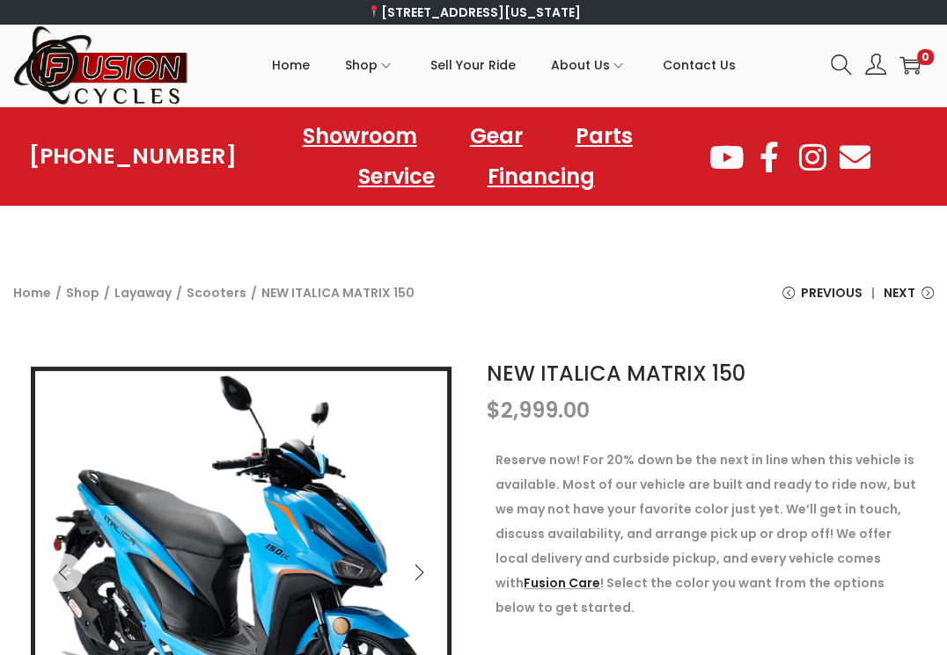
scroll to position [176, 0]
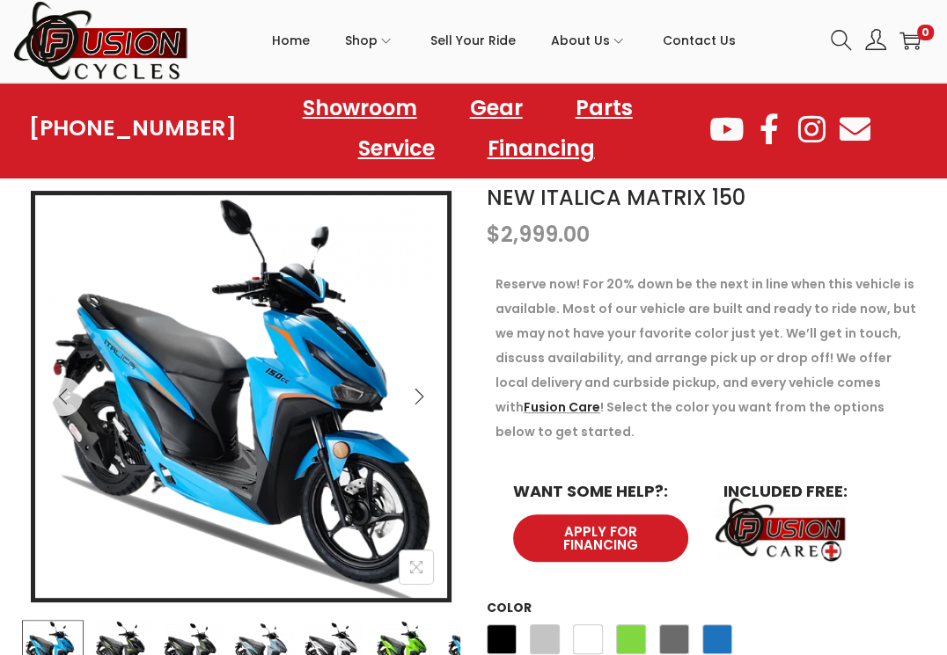
click at [417, 391] on icon "Next" at bounding box center [418, 397] width 9 height 16
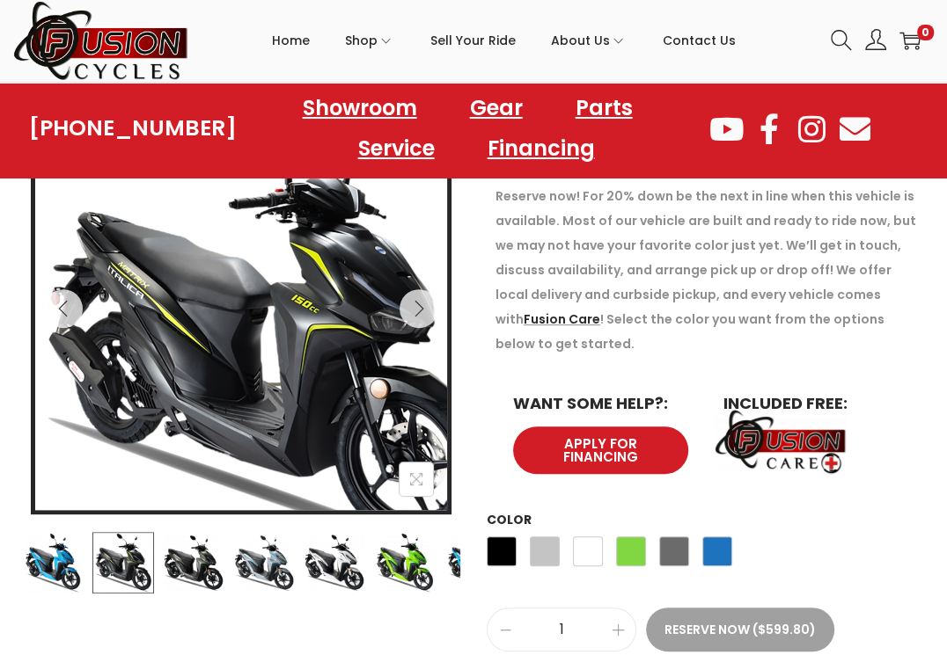
scroll to position [352, 0]
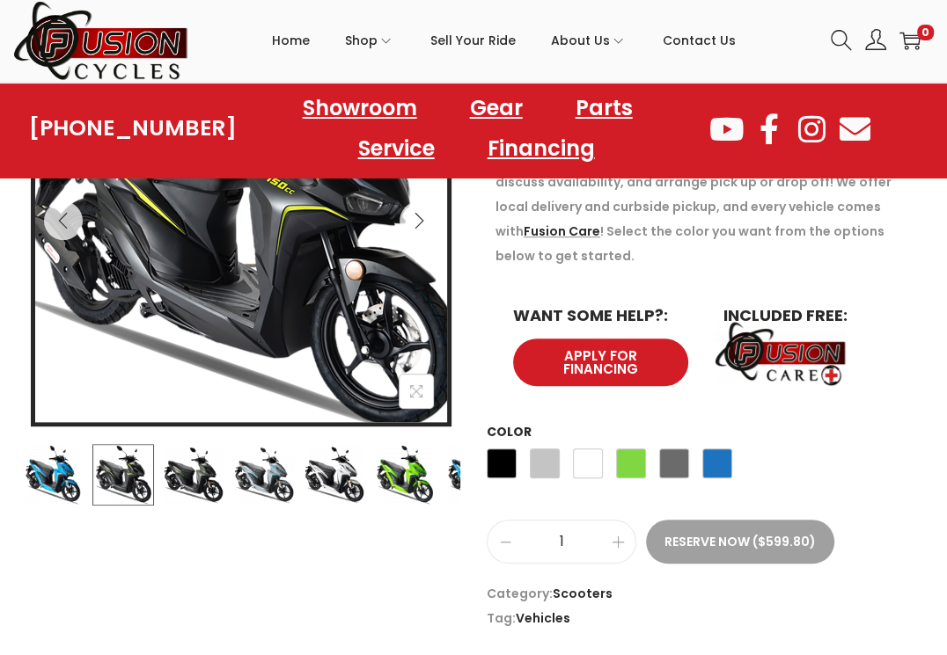
click at [286, 325] on img at bounding box center [233, 204] width 493 height 493
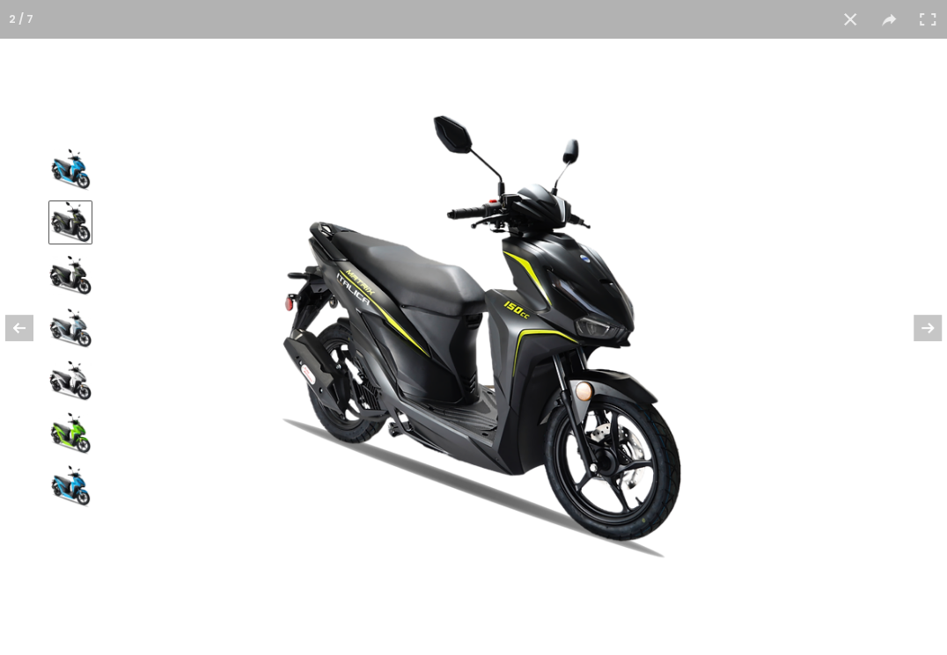
click at [646, 342] on img at bounding box center [473, 328] width 449 height 472
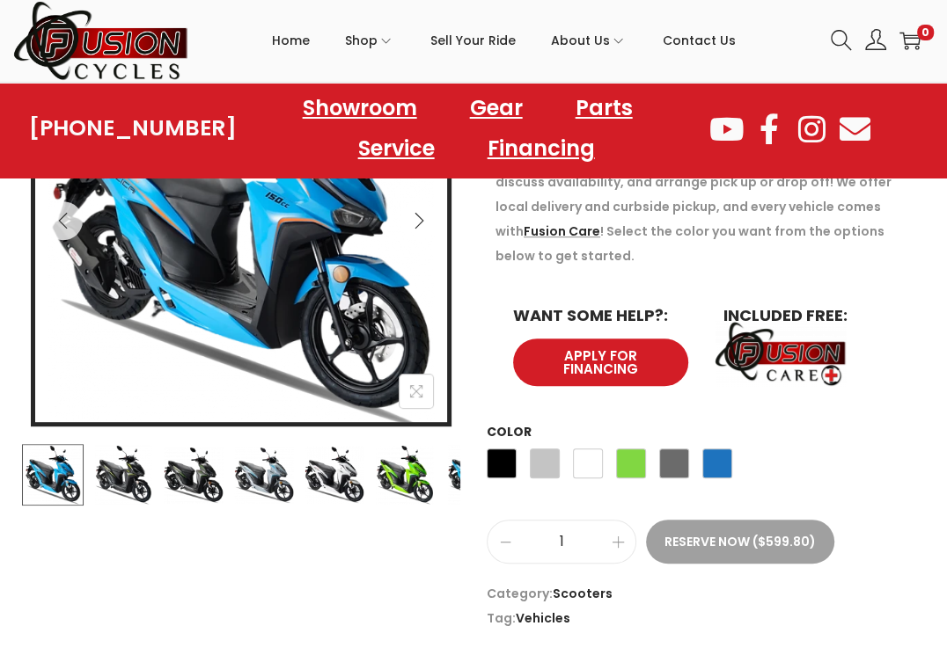
click at [216, 477] on img at bounding box center [194, 475] width 62 height 62
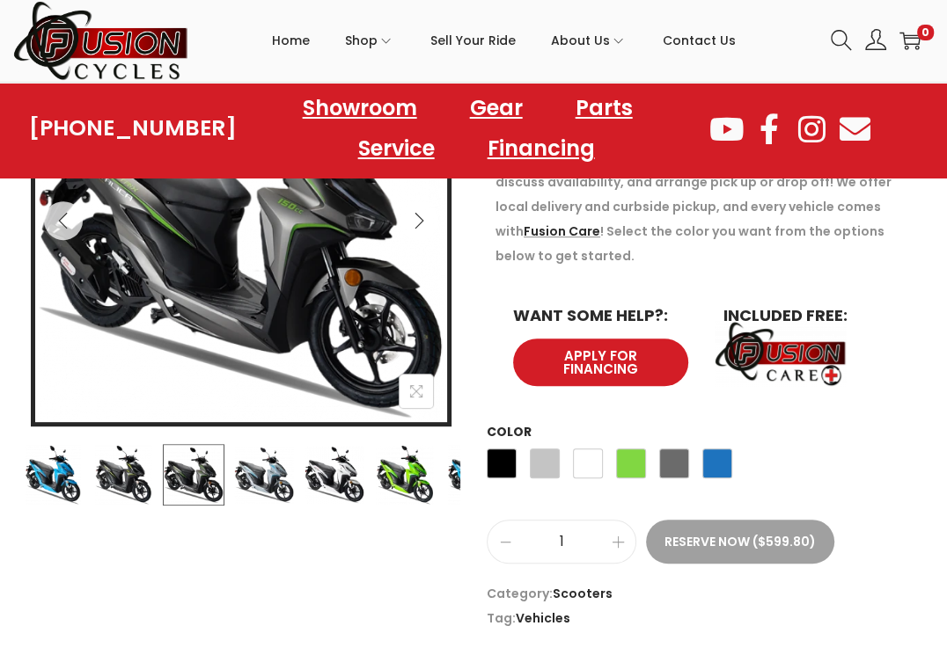
click at [230, 472] on div at bounding box center [240, 475] width 438 height 62
click at [240, 473] on img at bounding box center [264, 475] width 62 height 62
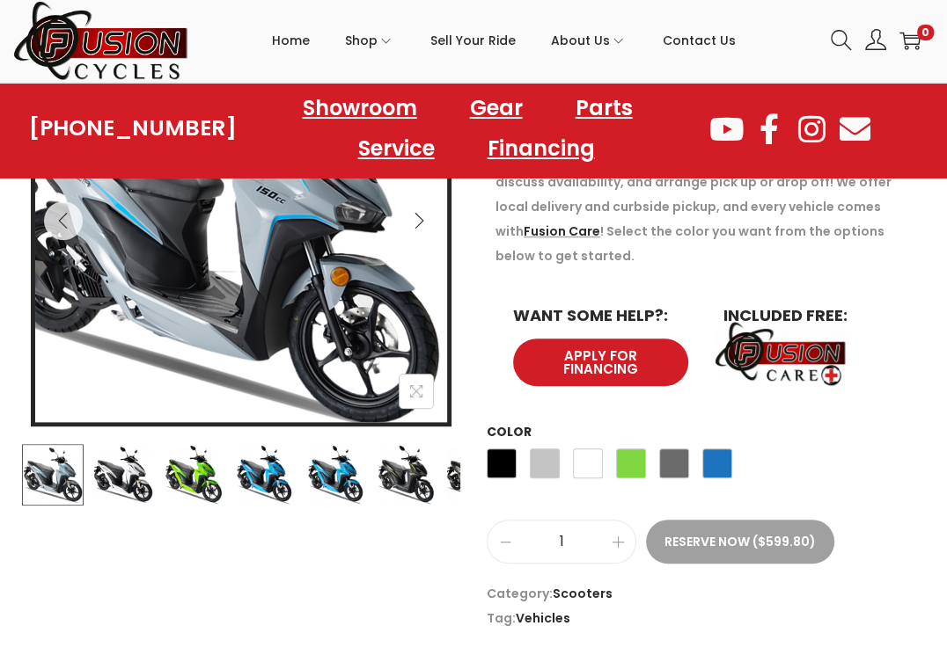
click at [359, 289] on img at bounding box center [218, 213] width 493 height 493
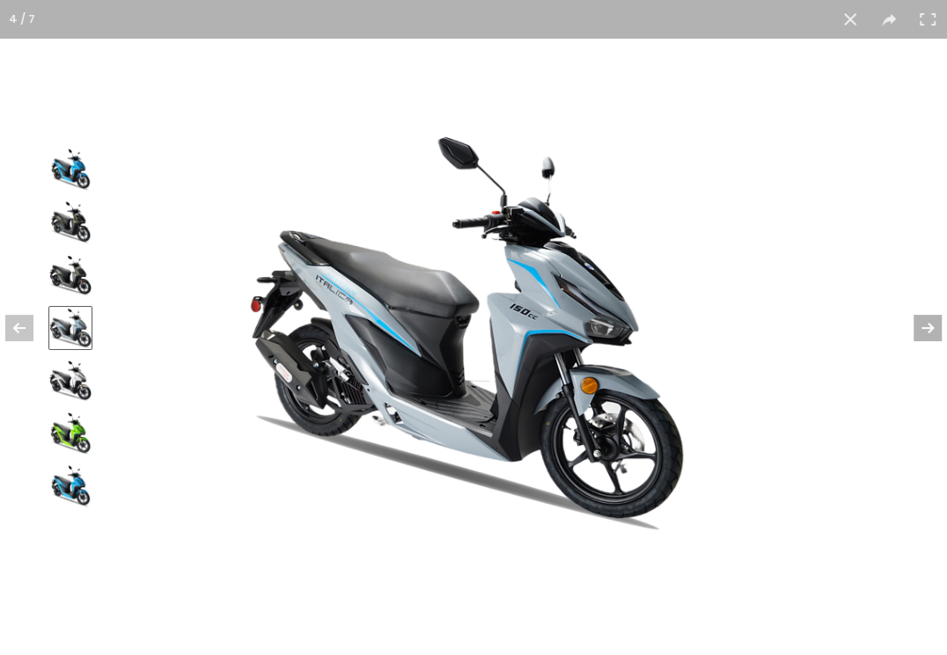
click at [920, 325] on button at bounding box center [916, 328] width 62 height 88
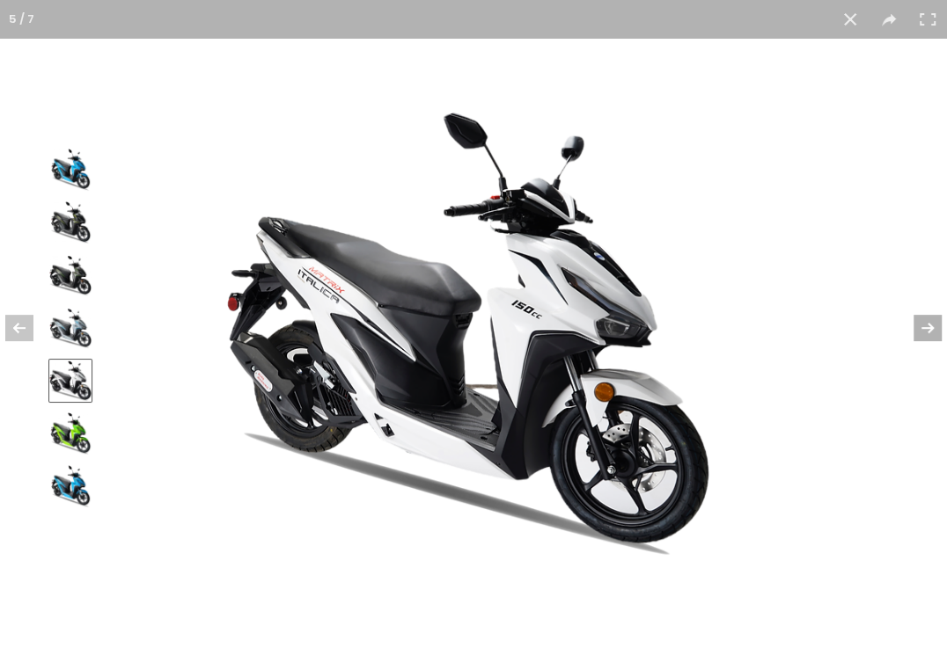
click at [922, 325] on button at bounding box center [916, 328] width 62 height 88
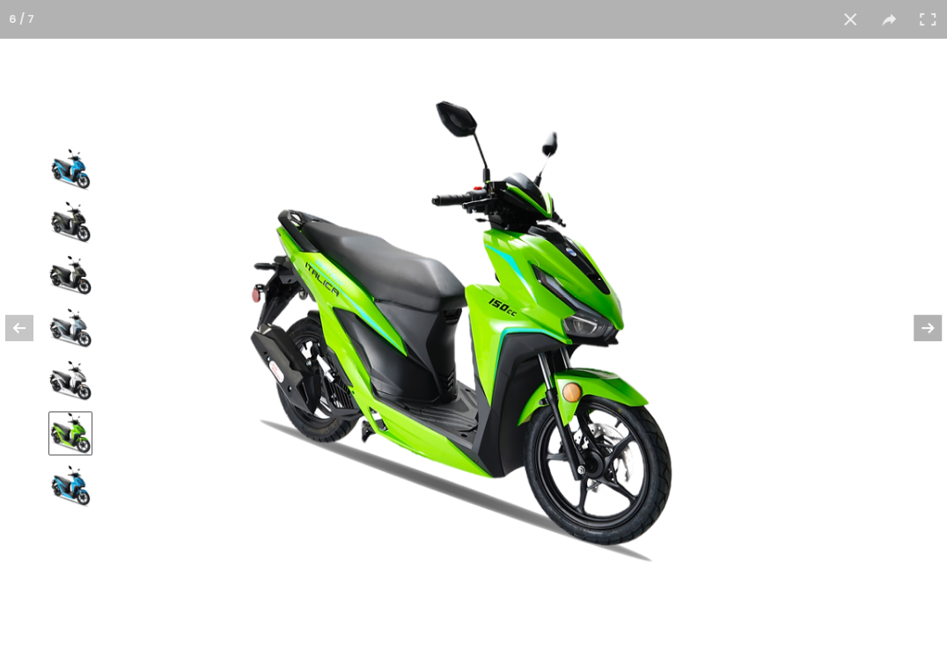
click at [922, 325] on button at bounding box center [916, 328] width 62 height 88
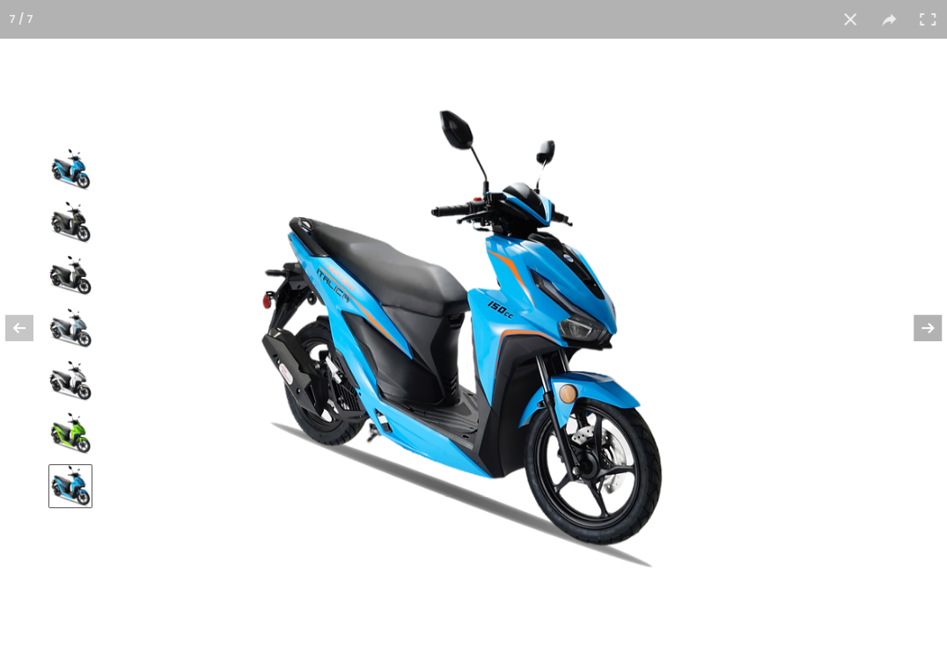
click at [922, 325] on button at bounding box center [916, 328] width 62 height 88
click at [933, 321] on button at bounding box center [916, 328] width 62 height 88
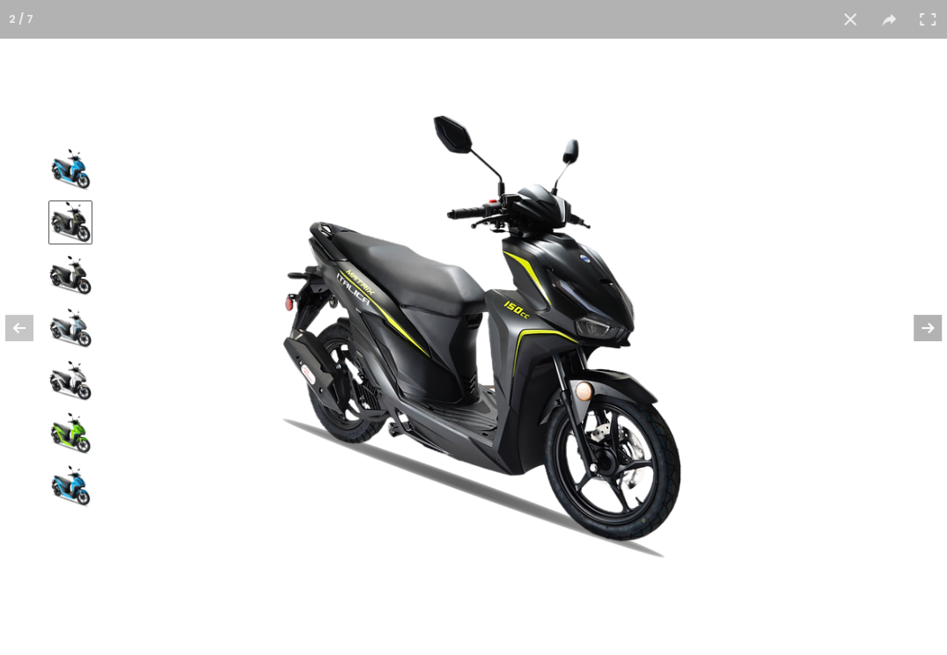
click at [930, 324] on button at bounding box center [916, 328] width 62 height 88
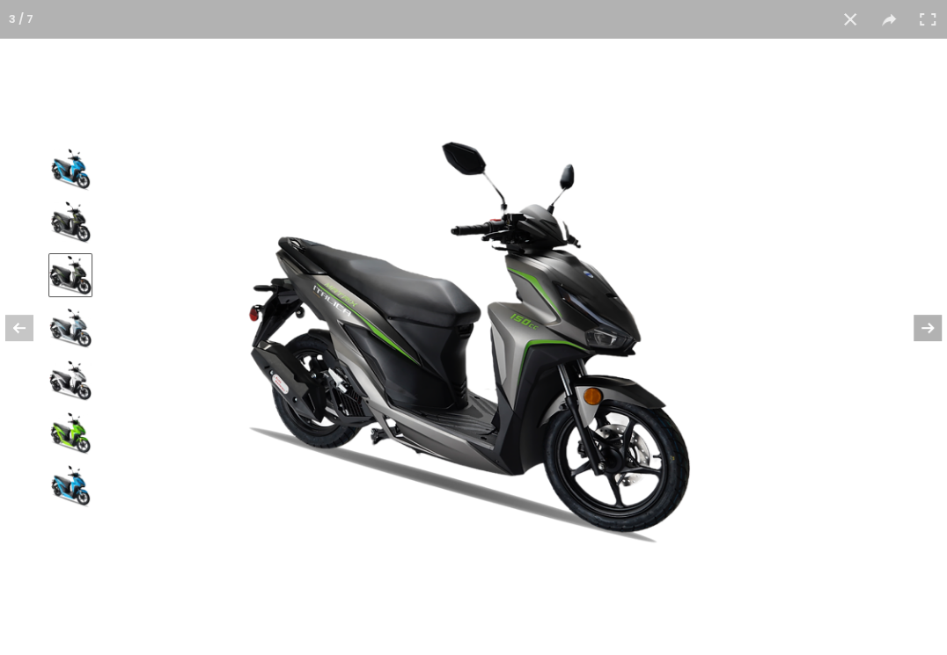
click at [922, 327] on button at bounding box center [916, 328] width 62 height 88
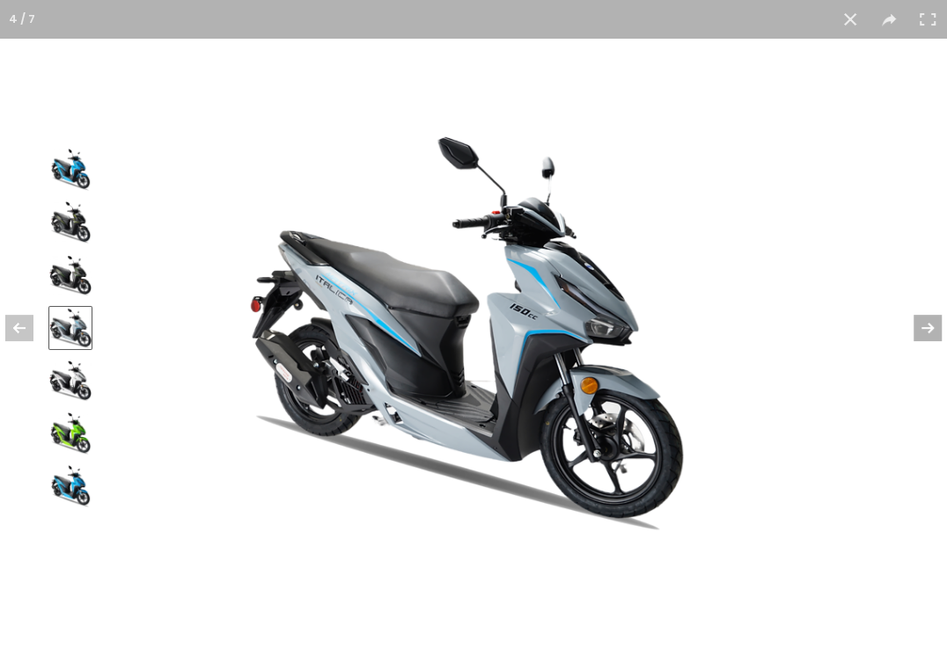
click at [922, 327] on button at bounding box center [916, 328] width 62 height 88
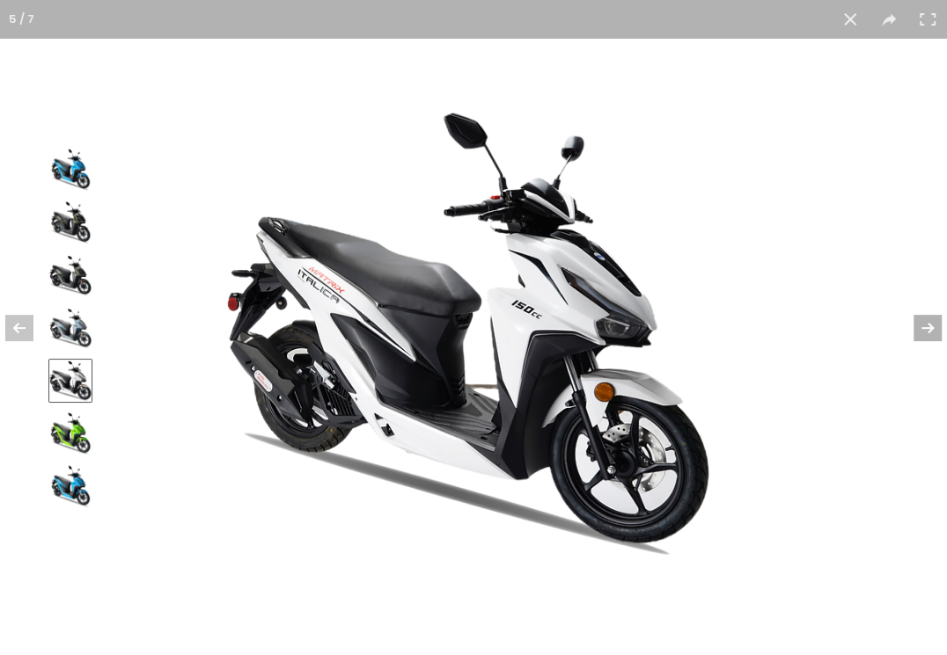
click at [919, 329] on button at bounding box center [916, 328] width 62 height 88
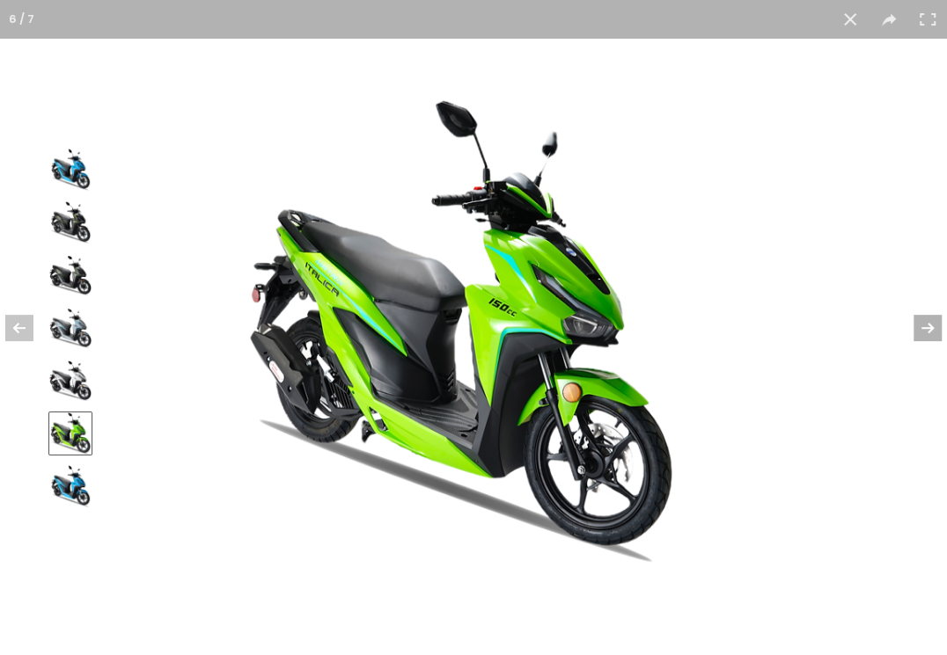
click at [930, 332] on button at bounding box center [916, 328] width 62 height 88
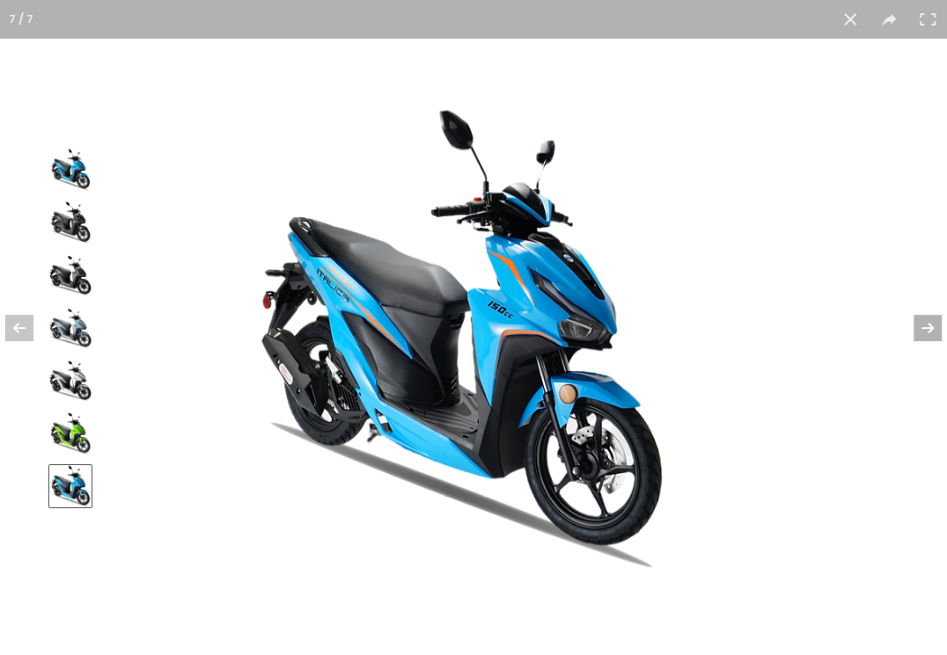
click at [930, 332] on button at bounding box center [916, 328] width 62 height 88
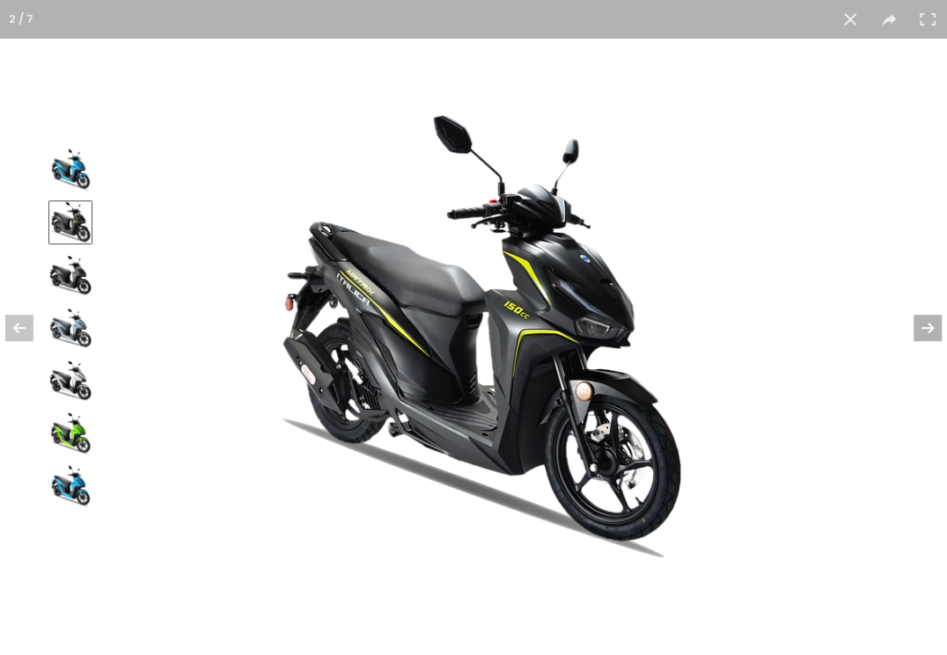
click at [929, 332] on button at bounding box center [916, 328] width 62 height 88
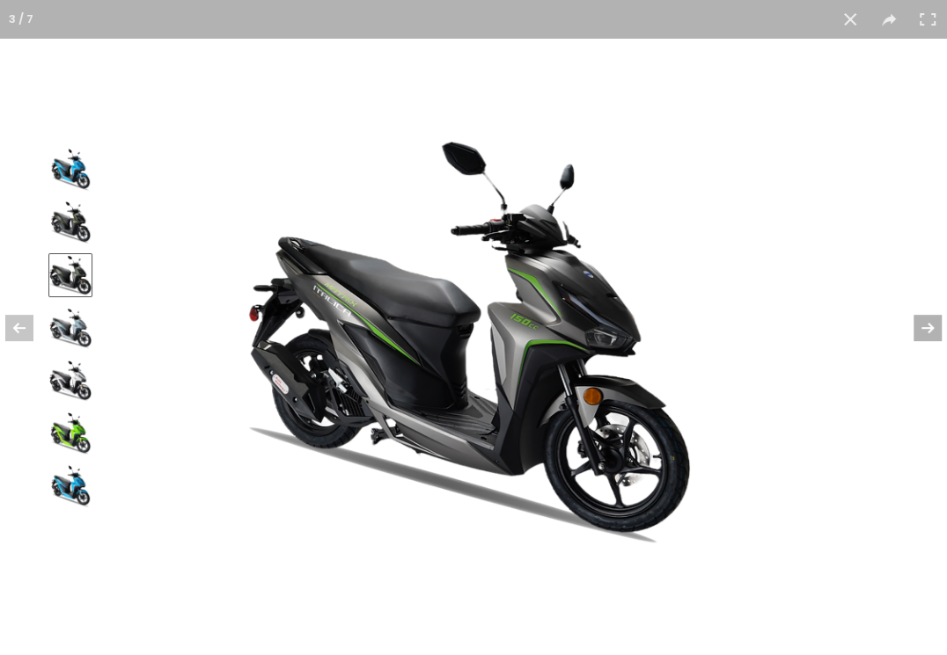
click at [929, 332] on button at bounding box center [916, 328] width 62 height 88
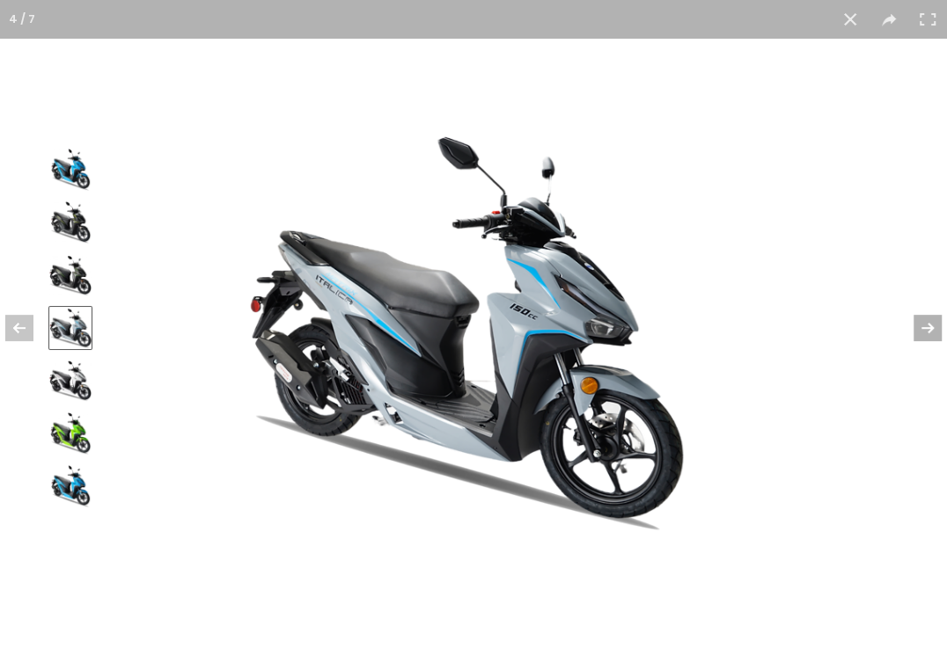
click at [919, 334] on button at bounding box center [916, 328] width 62 height 88
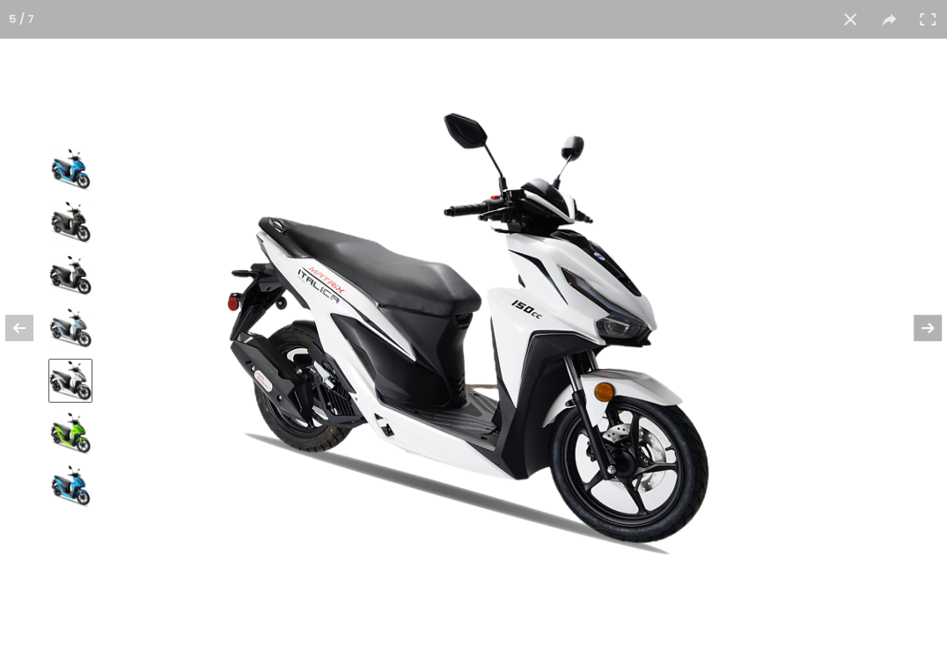
click at [919, 334] on button at bounding box center [916, 328] width 62 height 88
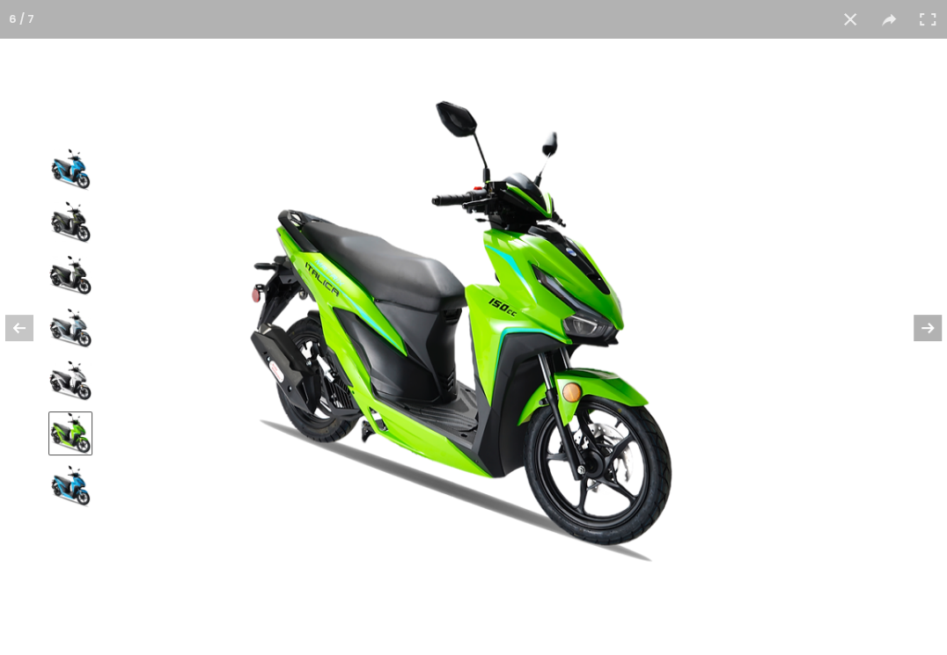
click at [910, 334] on button at bounding box center [916, 328] width 62 height 88
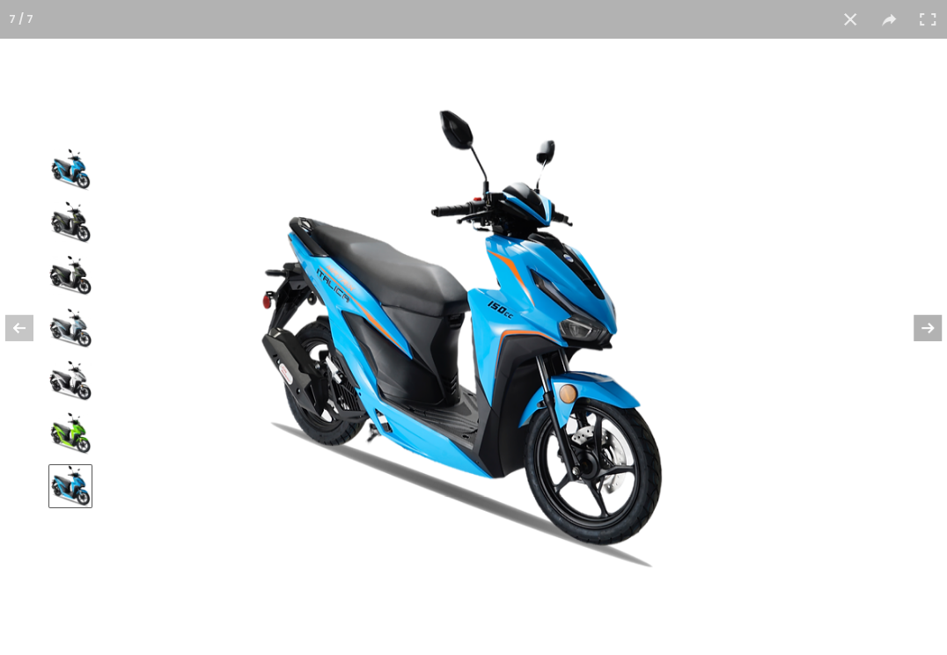
click at [912, 335] on button at bounding box center [916, 328] width 62 height 88
click at [916, 338] on button at bounding box center [916, 328] width 62 height 88
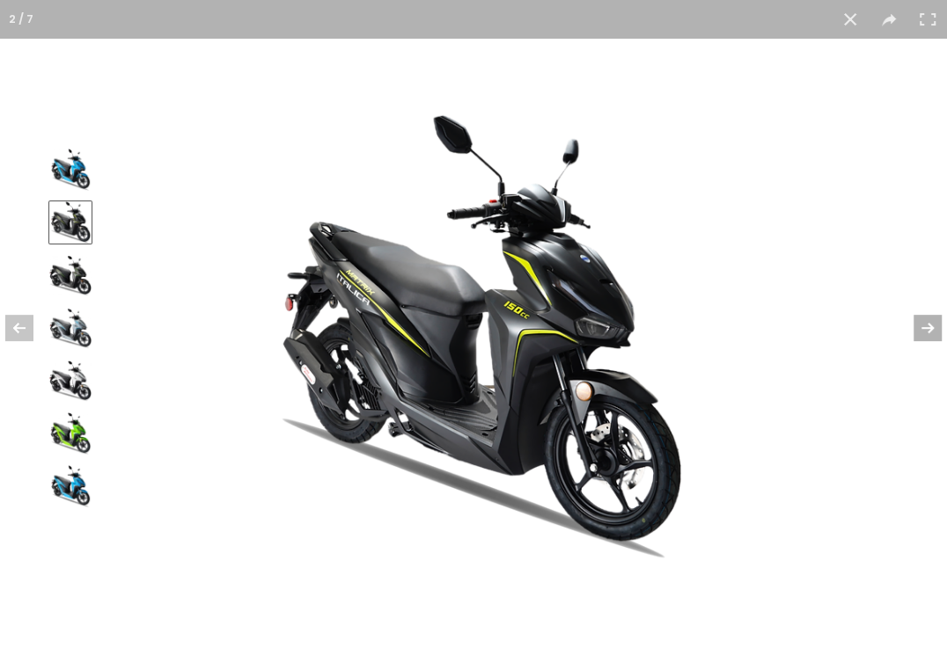
click at [919, 339] on button at bounding box center [916, 328] width 62 height 88
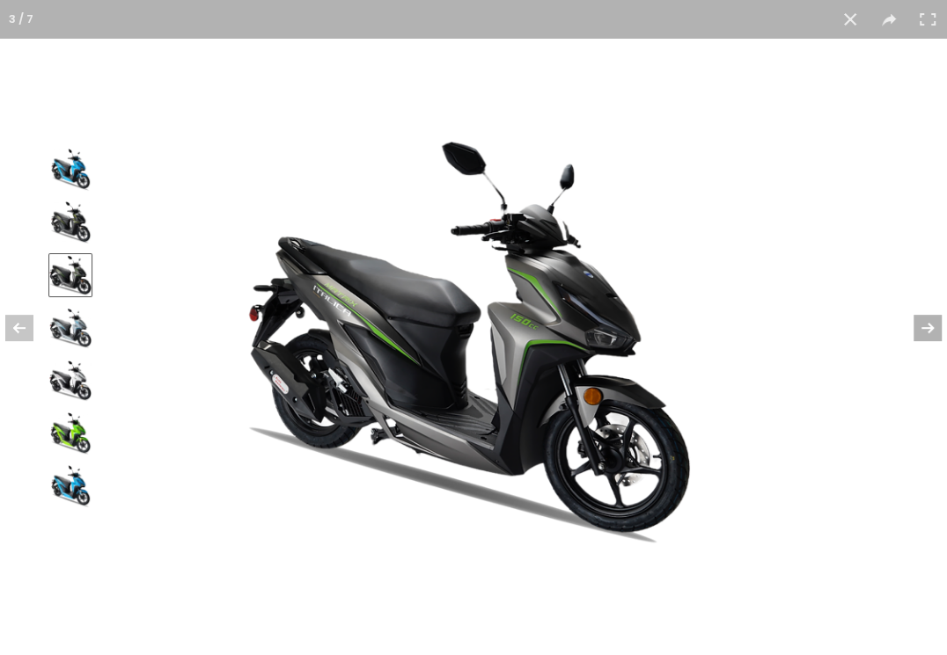
click at [920, 339] on button at bounding box center [916, 328] width 62 height 88
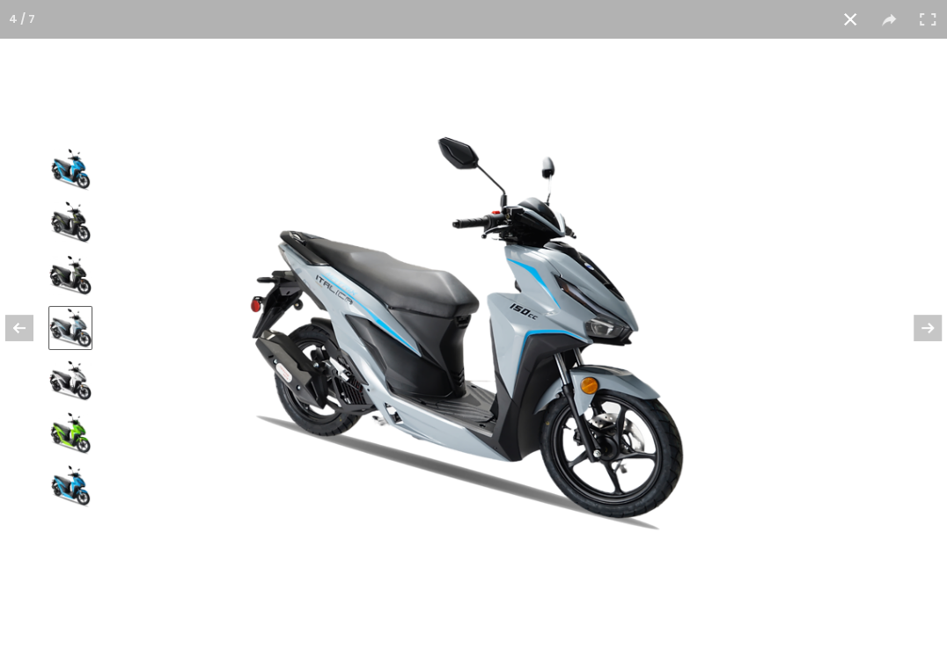
click at [854, 11] on button at bounding box center [849, 19] width 39 height 39
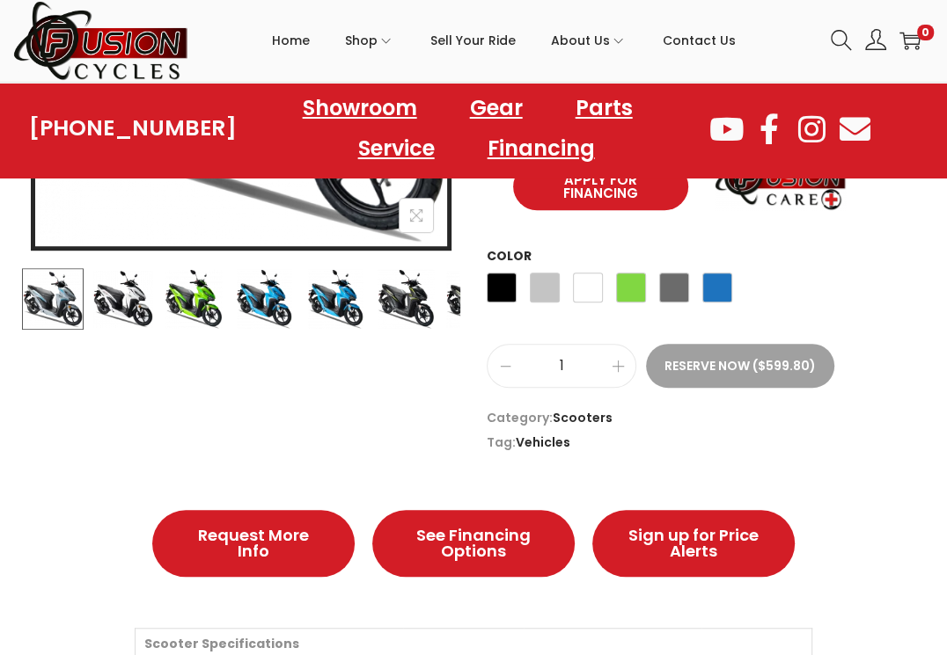
scroll to position [440, 0]
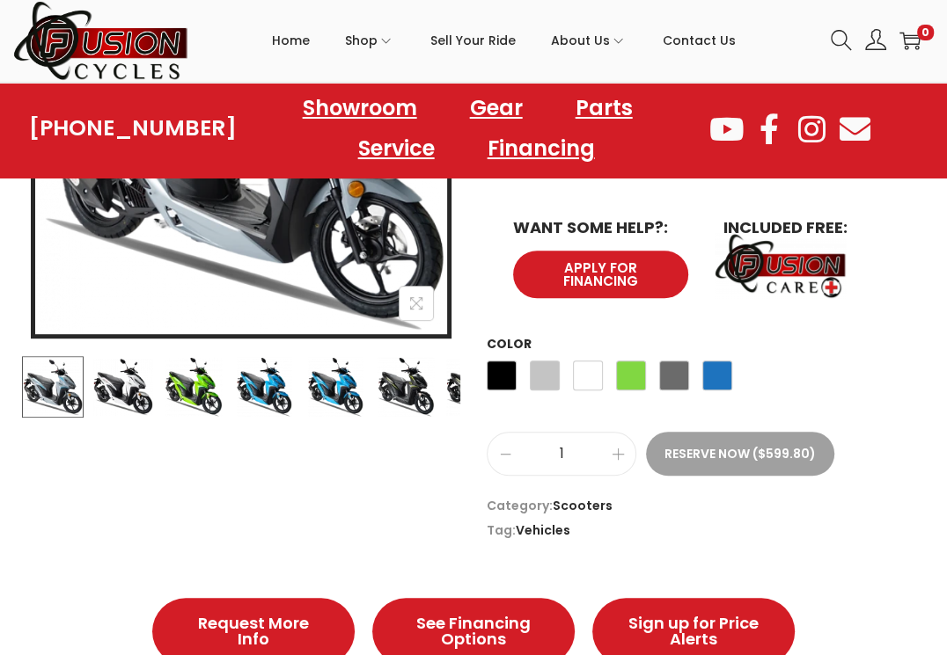
click at [442, 379] on div at bounding box center [241, 387] width 438 height 62
click at [454, 384] on img at bounding box center [476, 387] width 62 height 62
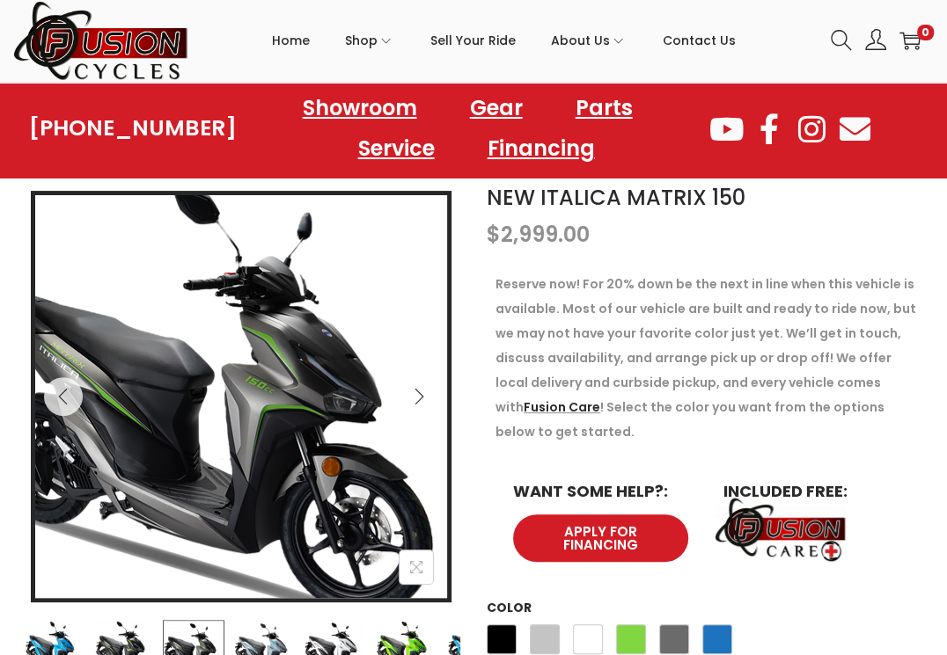
scroll to position [352, 0]
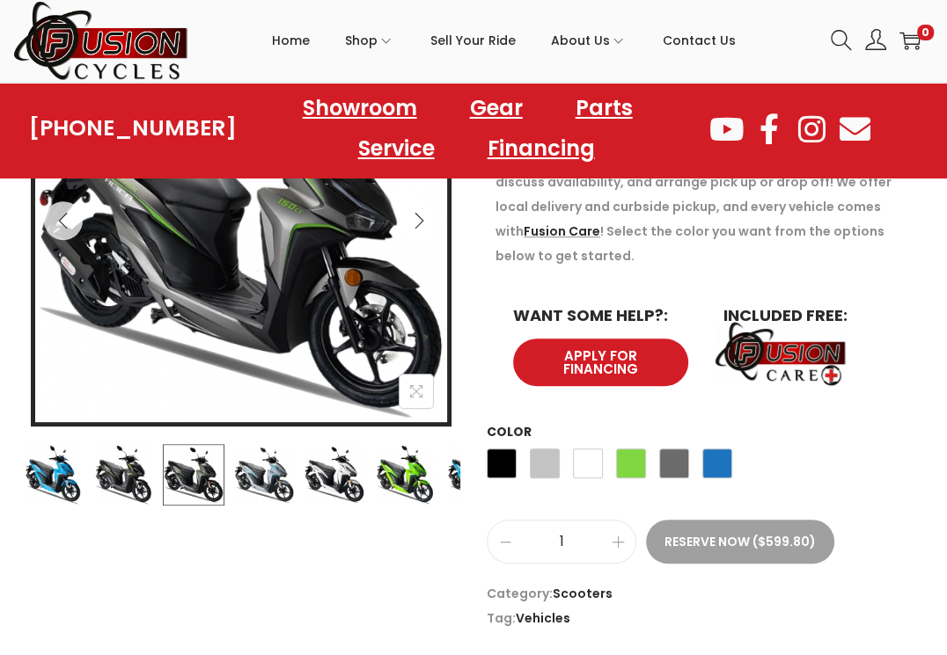
click at [143, 497] on img at bounding box center [123, 475] width 62 height 62
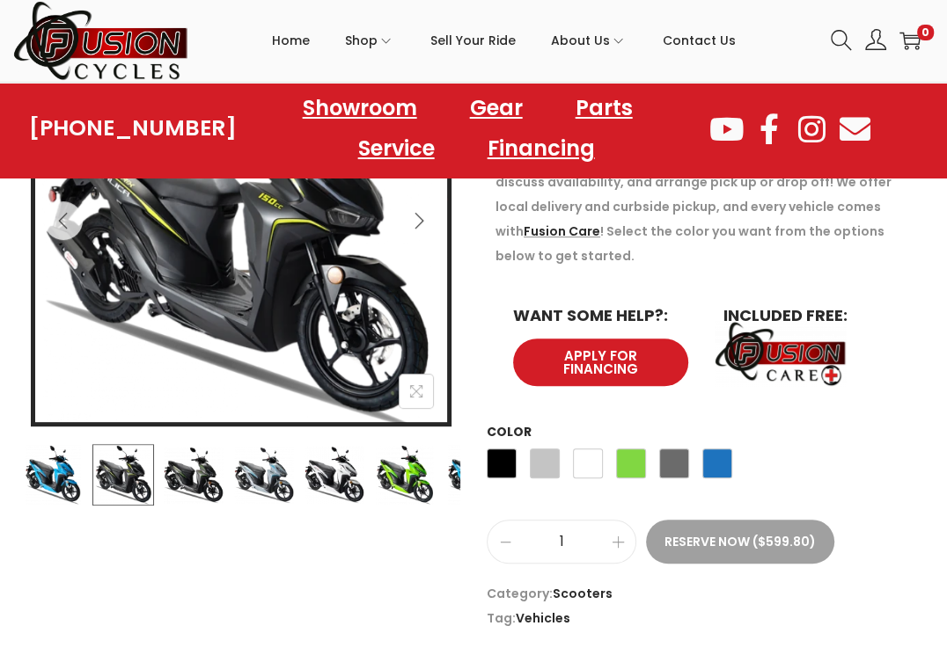
scroll to position [264, 0]
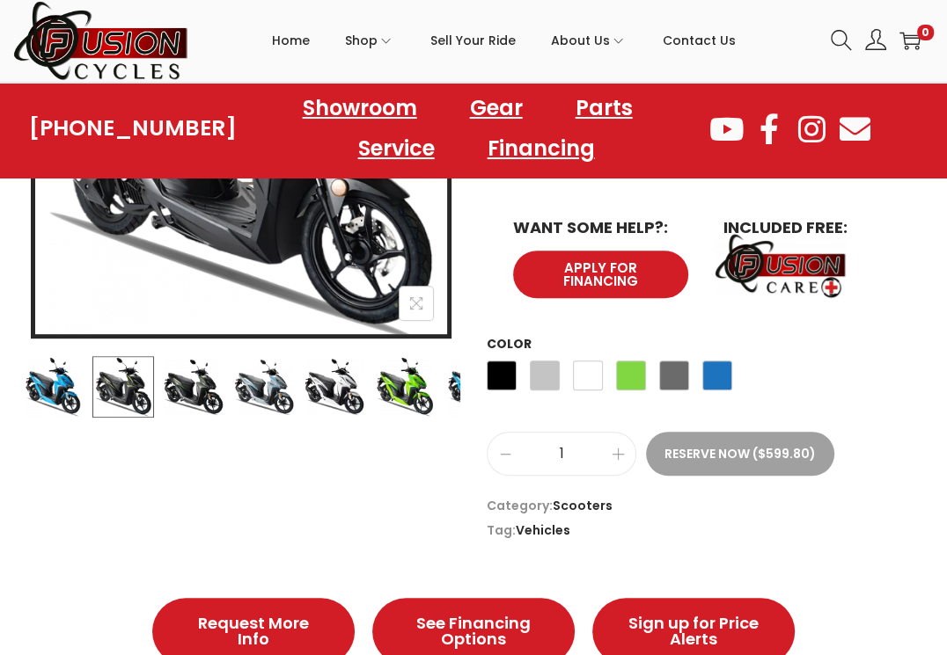
click at [200, 376] on img at bounding box center [194, 387] width 62 height 62
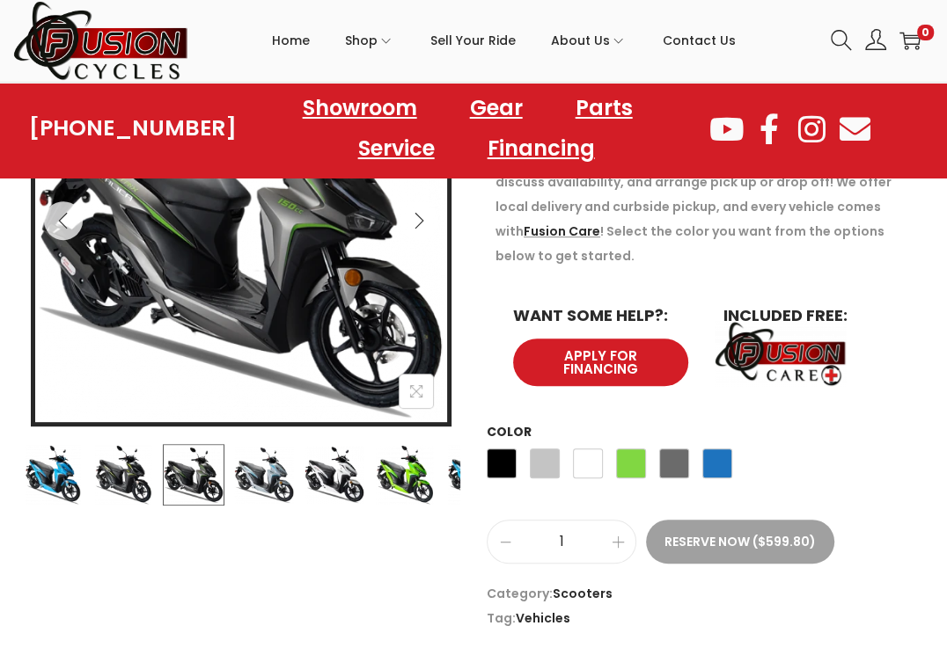
scroll to position [440, 0]
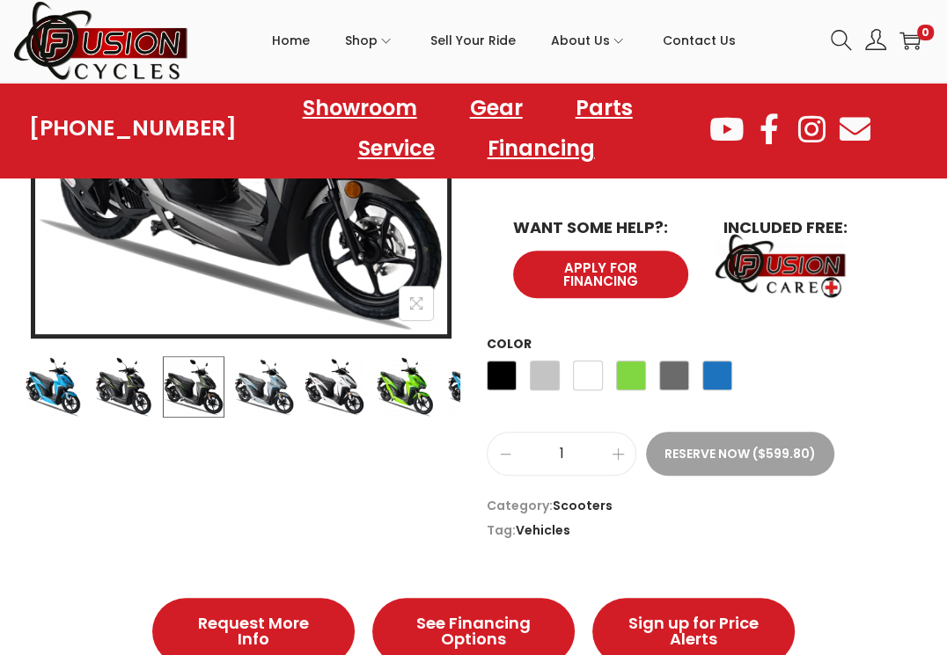
click at [154, 386] on div at bounding box center [240, 387] width 438 height 62
click at [146, 386] on img at bounding box center [123, 387] width 62 height 62
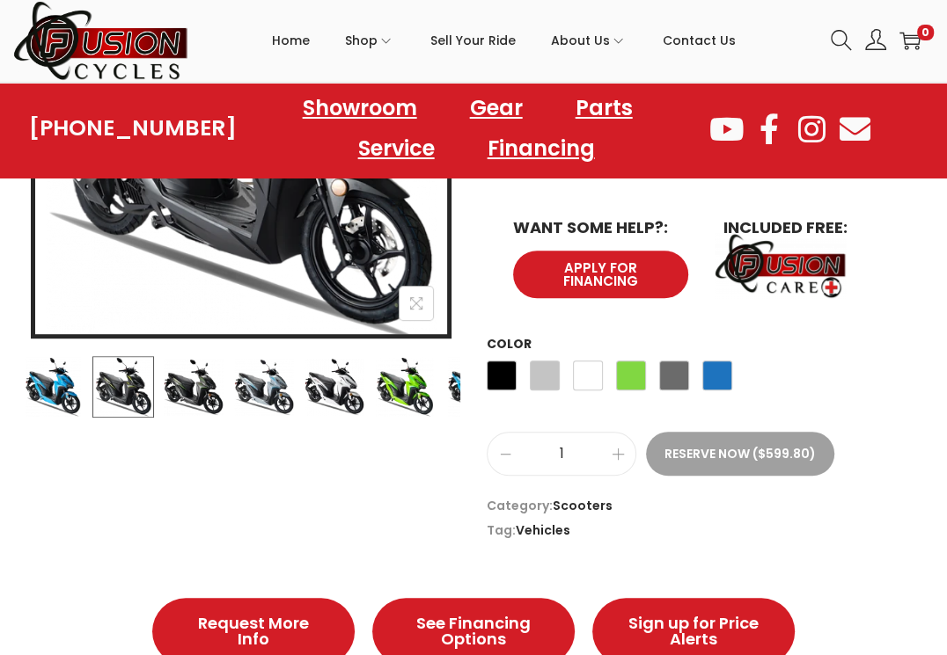
scroll to position [528, 0]
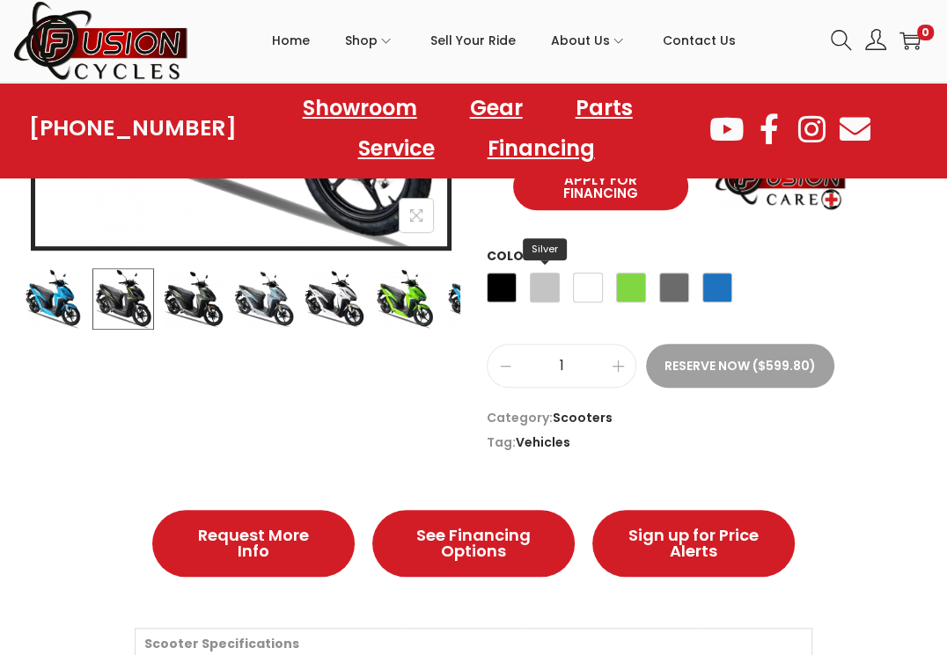
click at [533, 283] on span "Silver" at bounding box center [545, 288] width 30 height 30
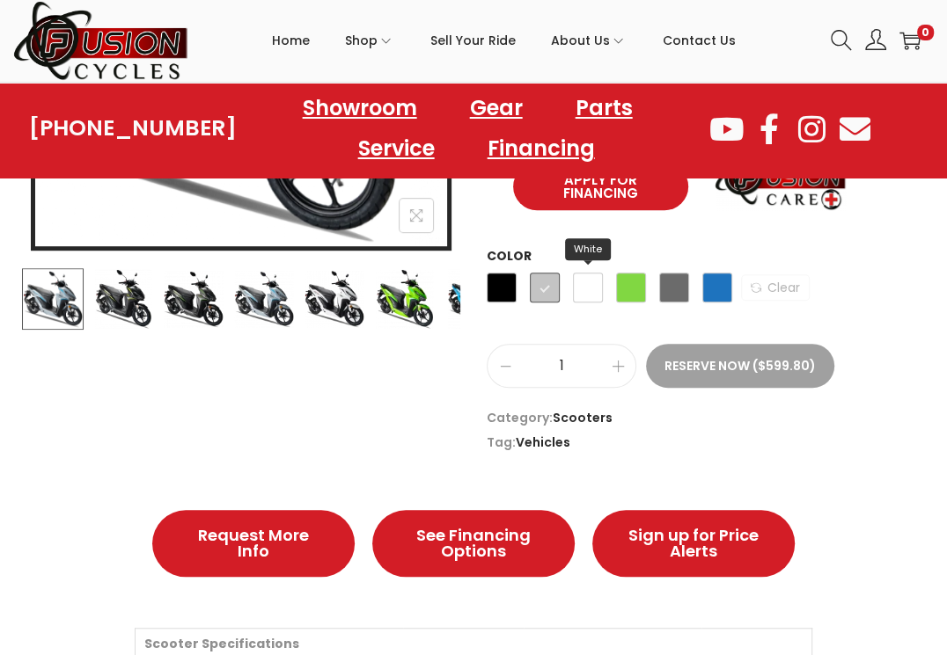
scroll to position [352, 0]
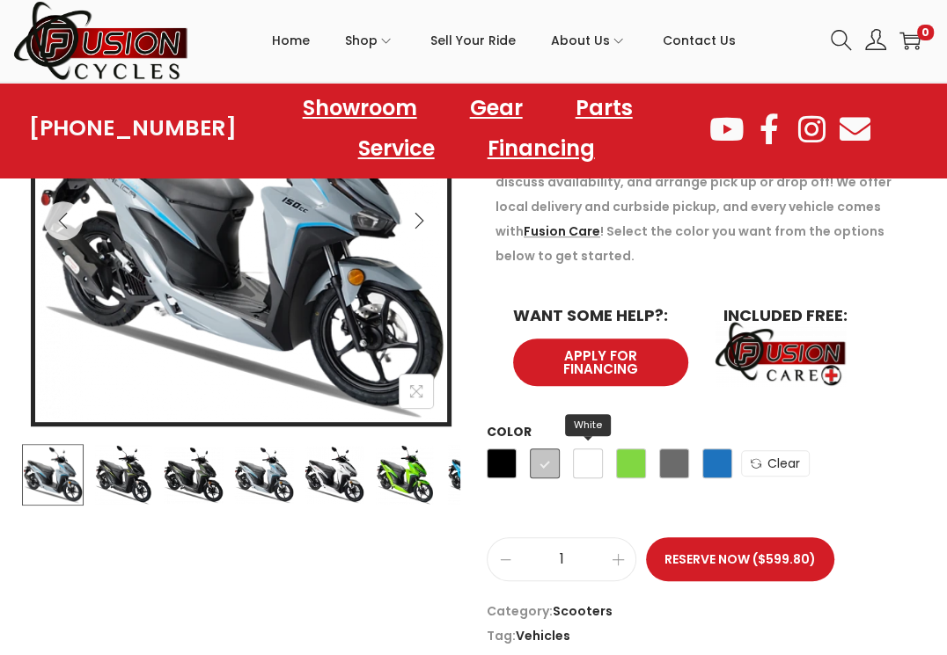
click at [589, 464] on span "White" at bounding box center [588, 464] width 30 height 30
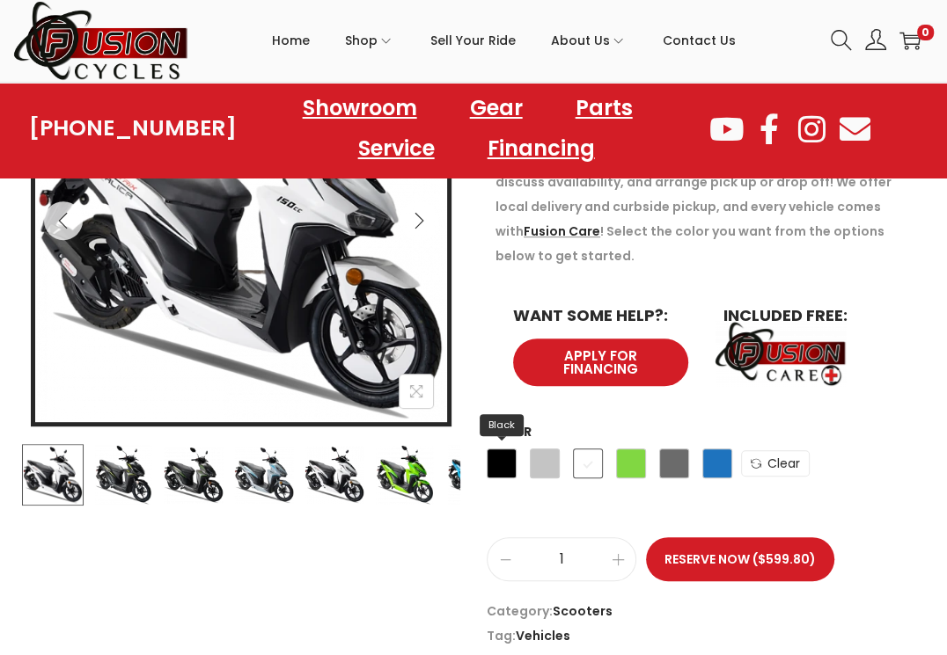
click at [506, 458] on span "Black" at bounding box center [501, 464] width 30 height 30
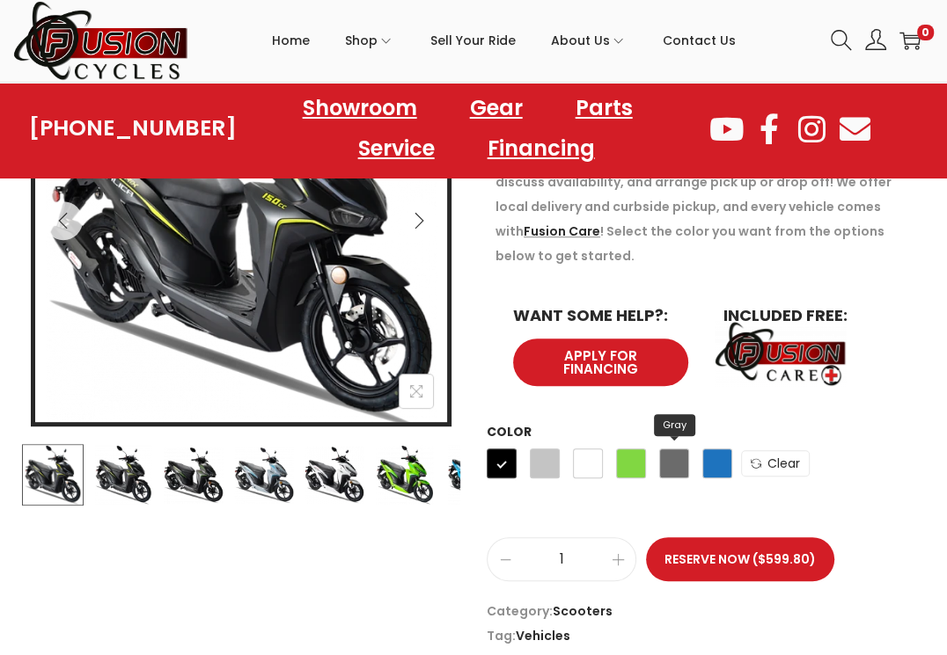
click at [679, 456] on span "Gray" at bounding box center [674, 464] width 30 height 30
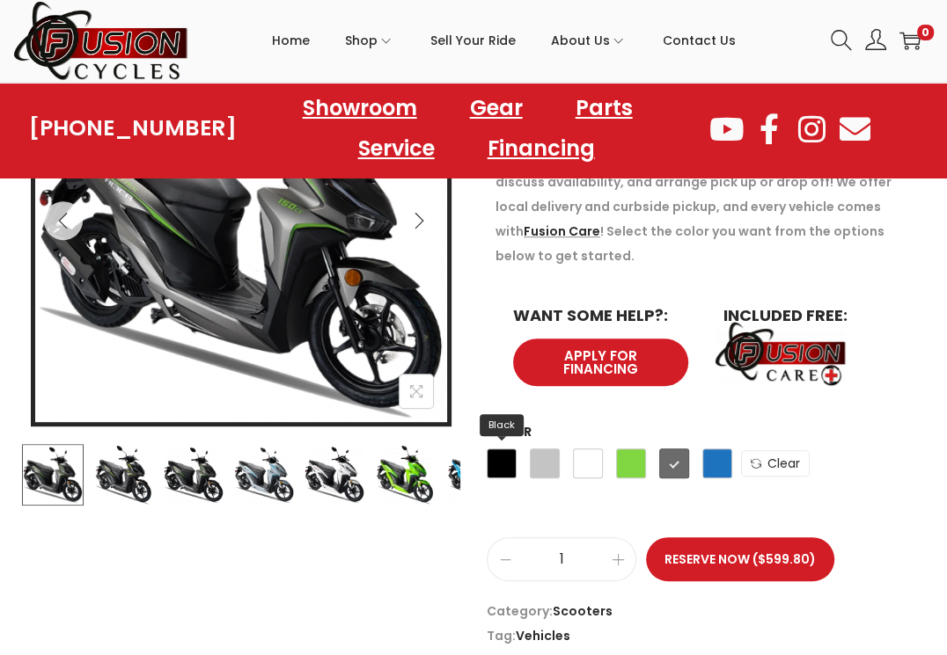
click at [494, 471] on span "Black" at bounding box center [501, 464] width 30 height 30
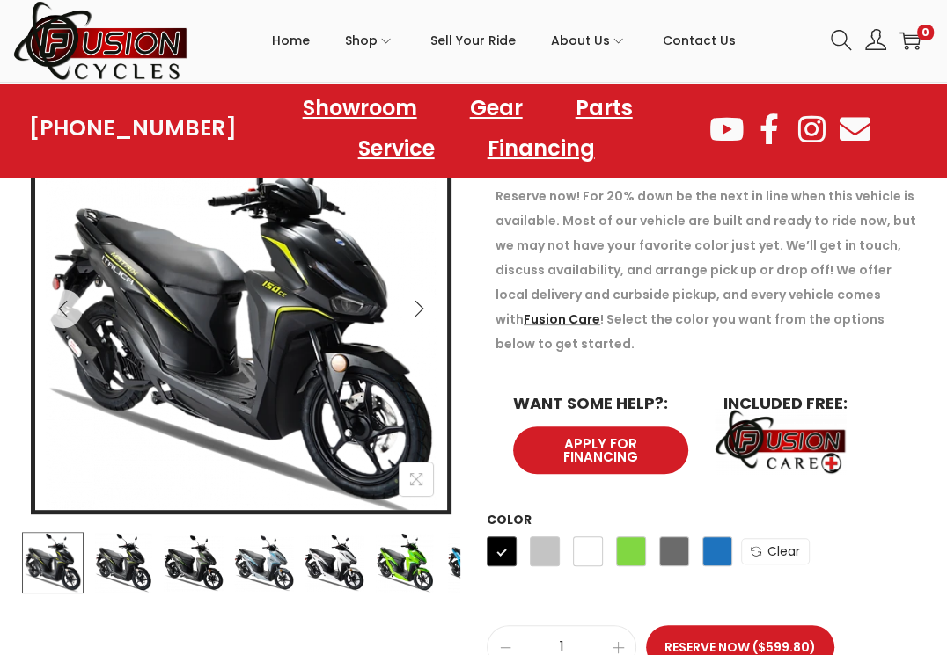
scroll to position [352, 0]
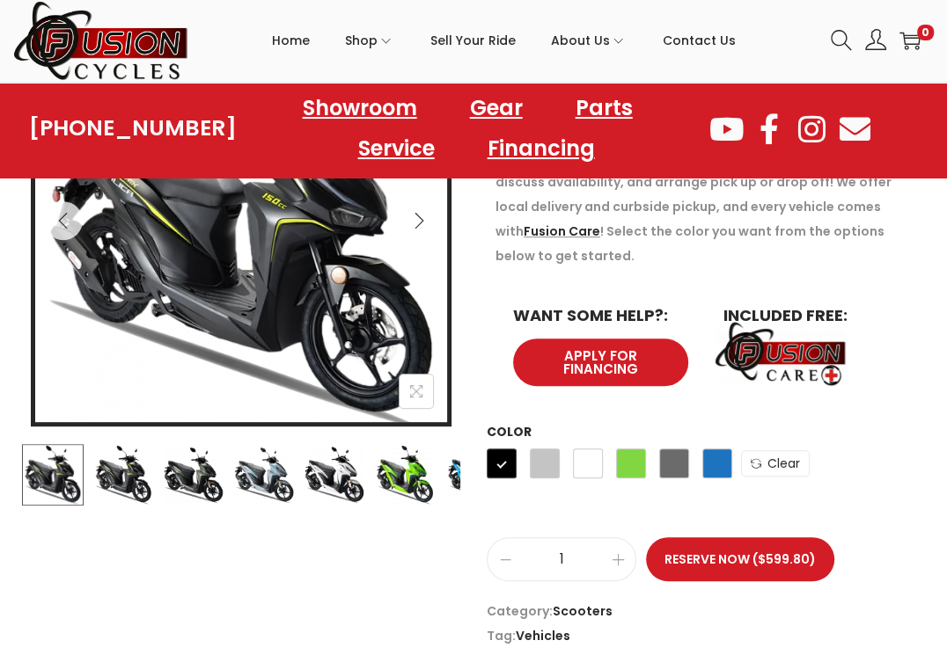
click at [459, 473] on img at bounding box center [475, 475] width 62 height 62
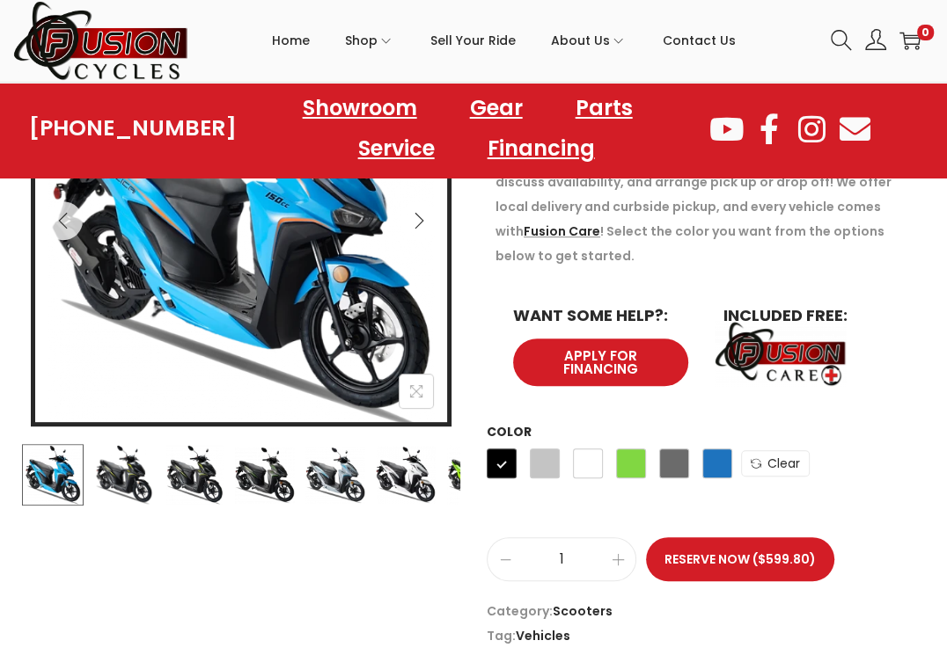
click at [397, 484] on img at bounding box center [406, 475] width 62 height 62
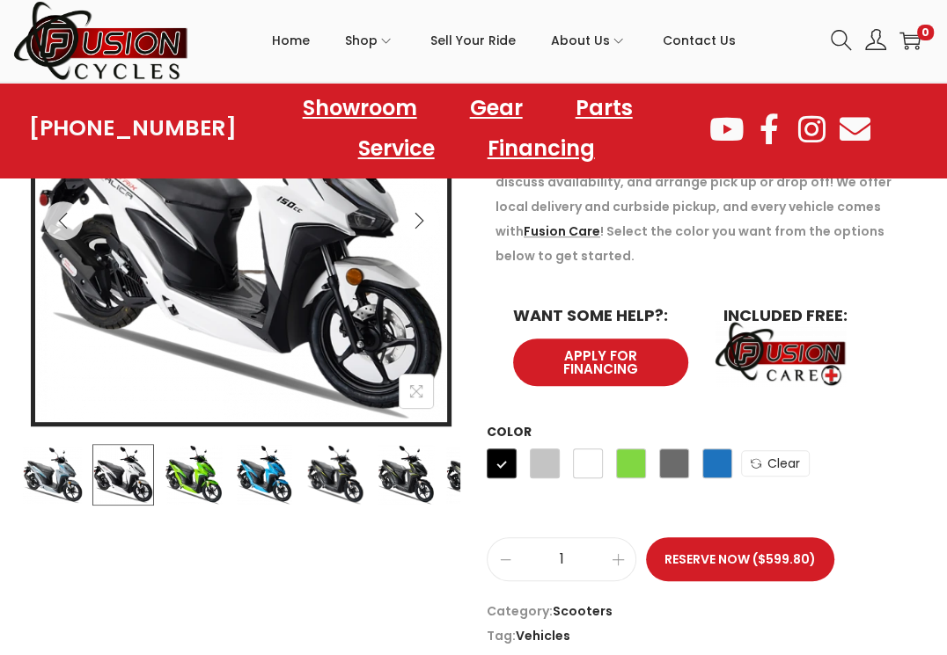
click at [349, 467] on img at bounding box center [335, 475] width 62 height 62
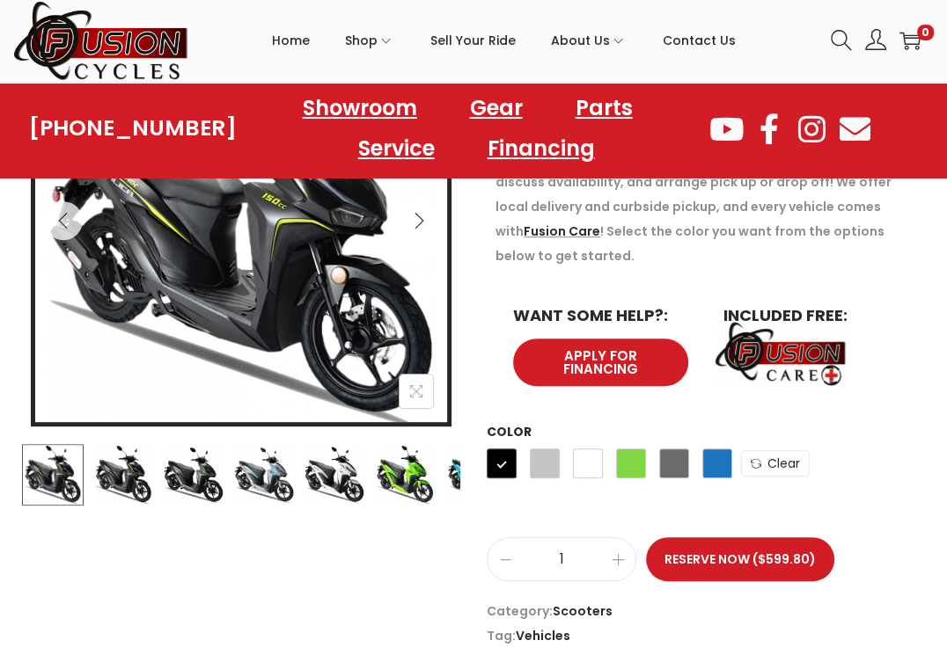
click at [244, 486] on img at bounding box center [264, 475] width 62 height 62
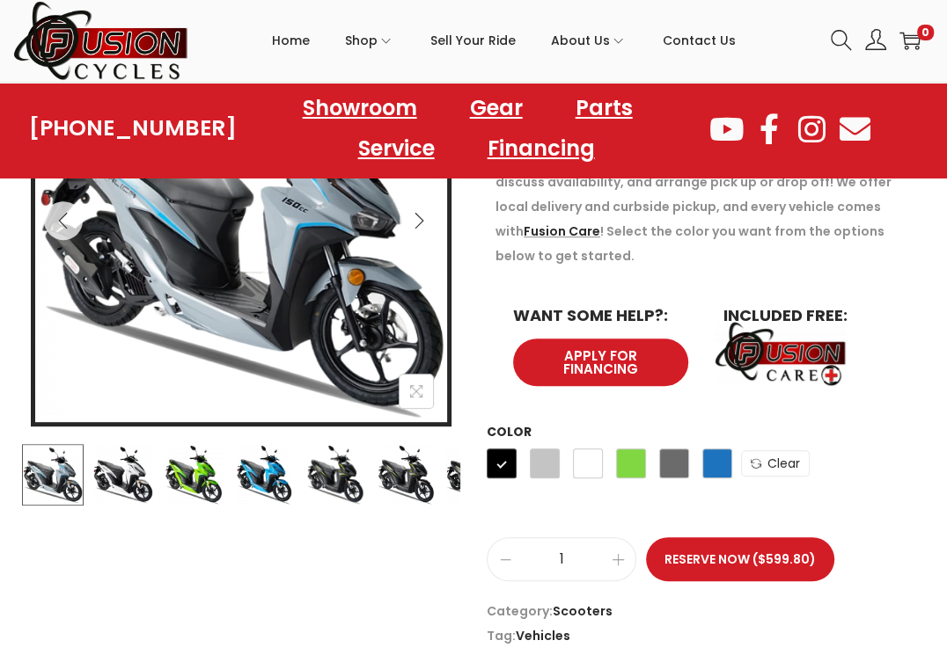
click at [159, 478] on div at bounding box center [29, 475] width 438 height 62
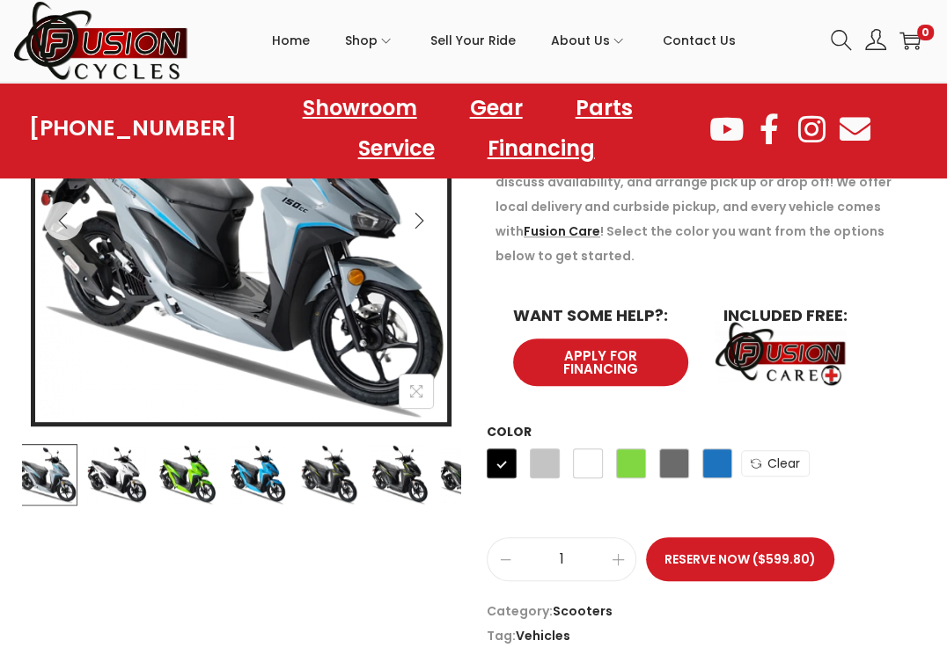
click at [97, 479] on img at bounding box center [117, 475] width 62 height 62
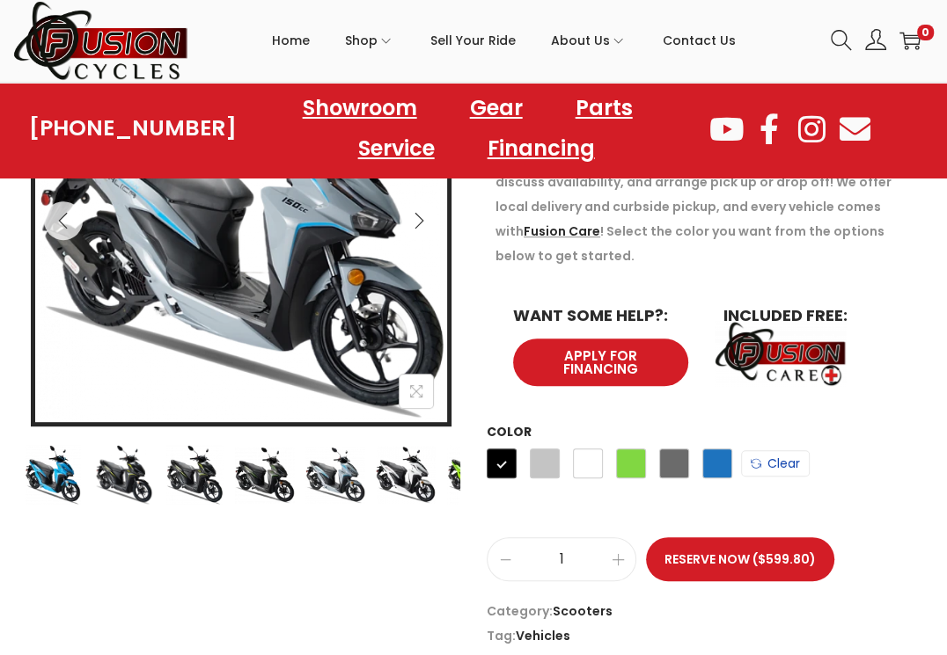
click at [782, 467] on link "Clear" at bounding box center [775, 463] width 69 height 26
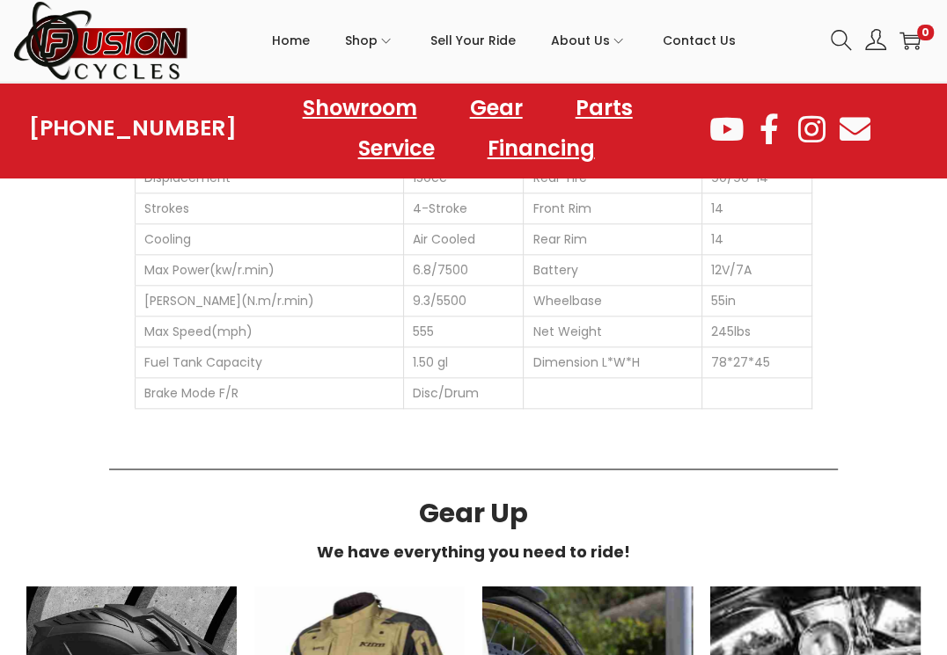
scroll to position [1144, 0]
